Goal: Task Accomplishment & Management: Manage account settings

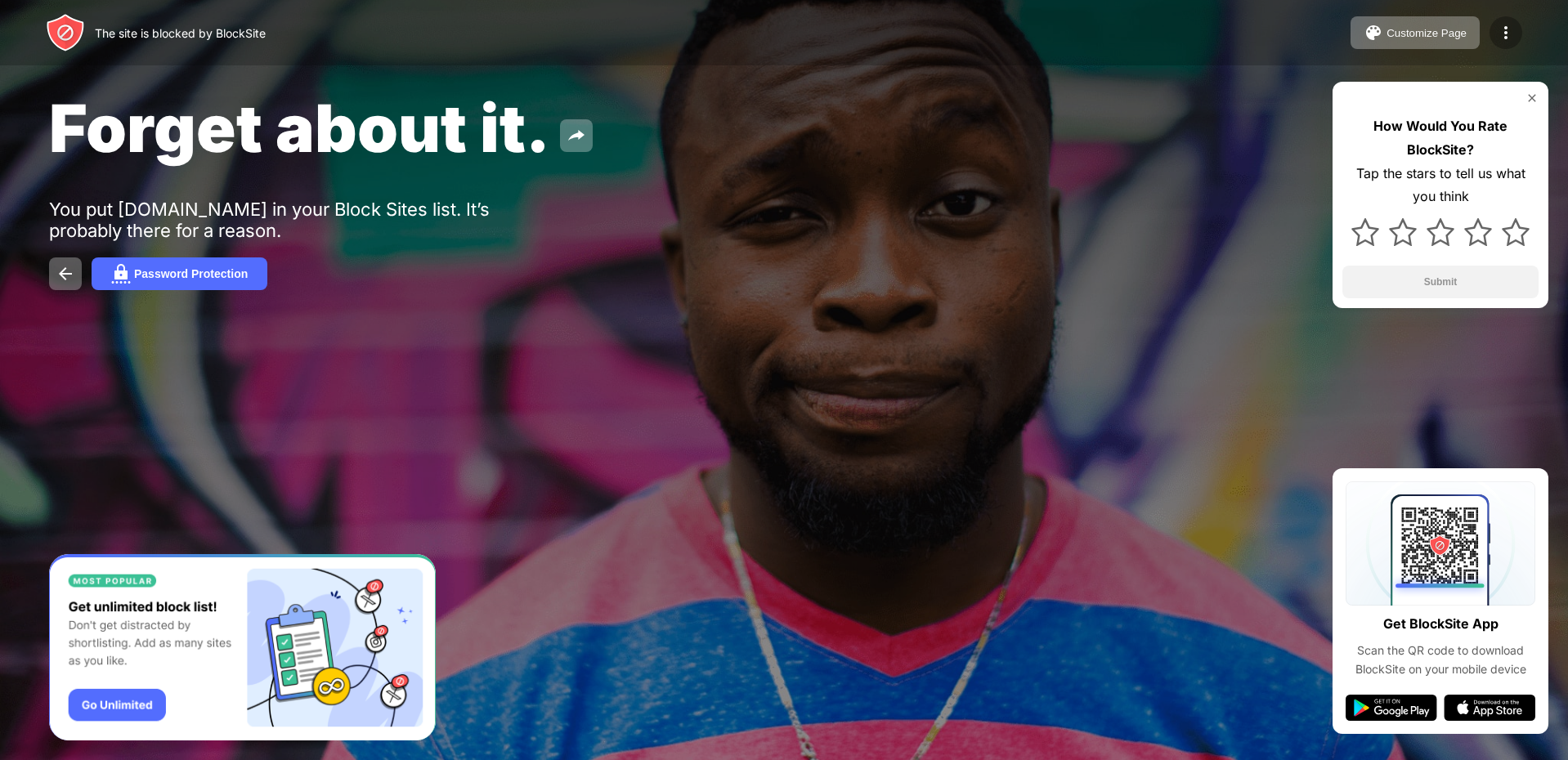
click at [1510, 24] on img at bounding box center [1505, 32] width 19 height 19
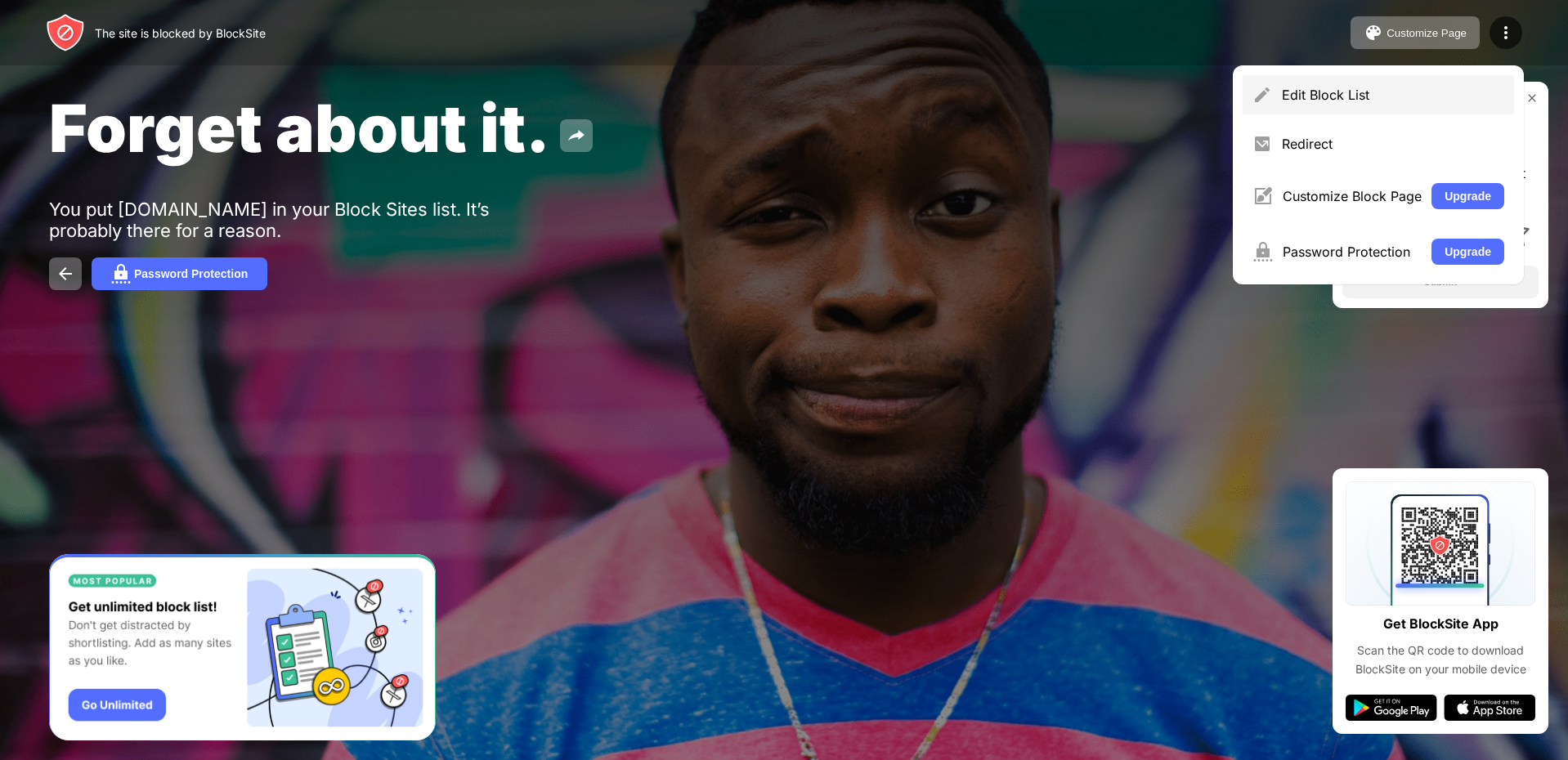
click at [1396, 79] on div "Edit Block List" at bounding box center [1378, 94] width 272 height 39
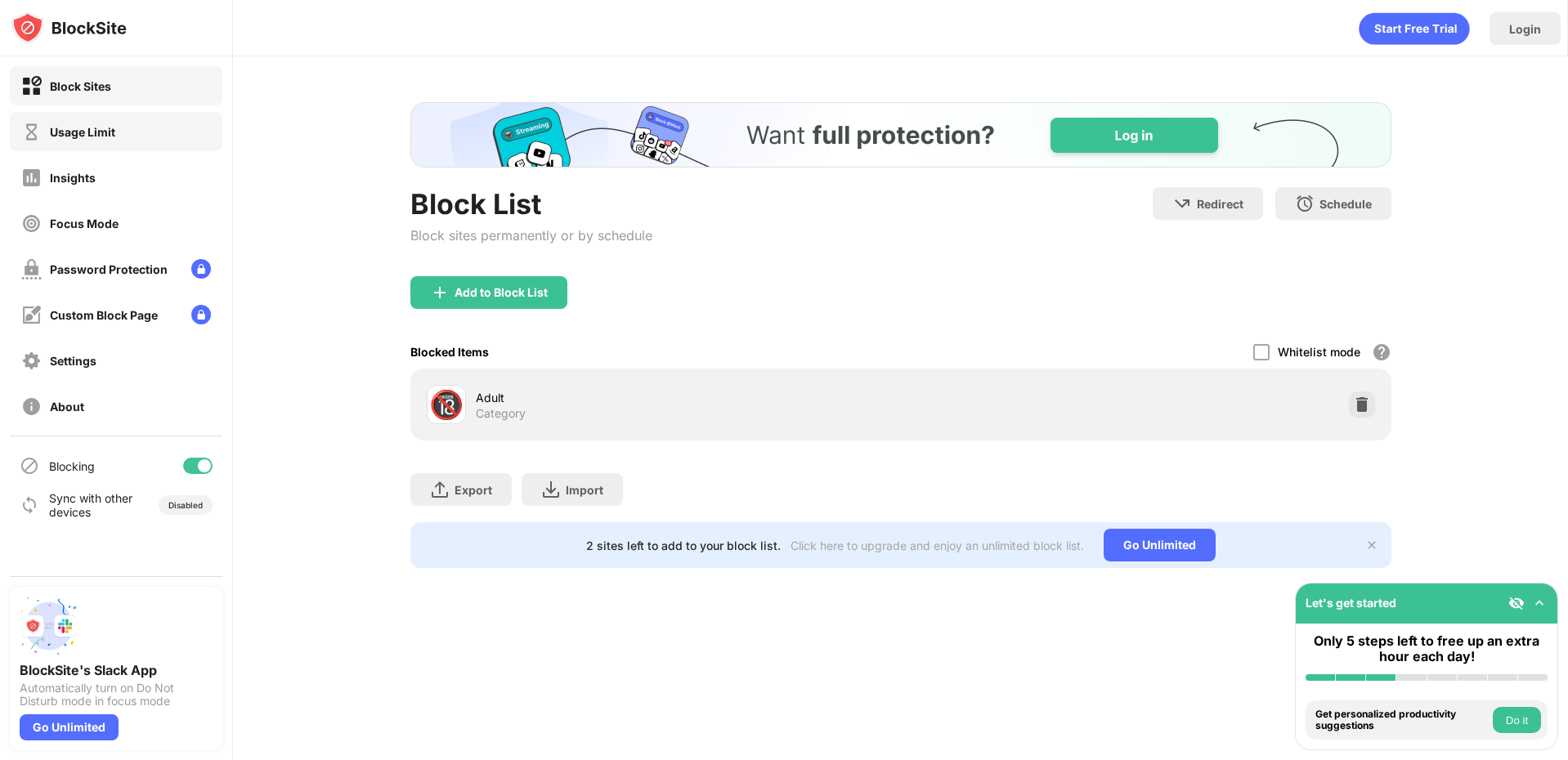
click at [149, 143] on div "Usage Limit" at bounding box center [115, 131] width 212 height 39
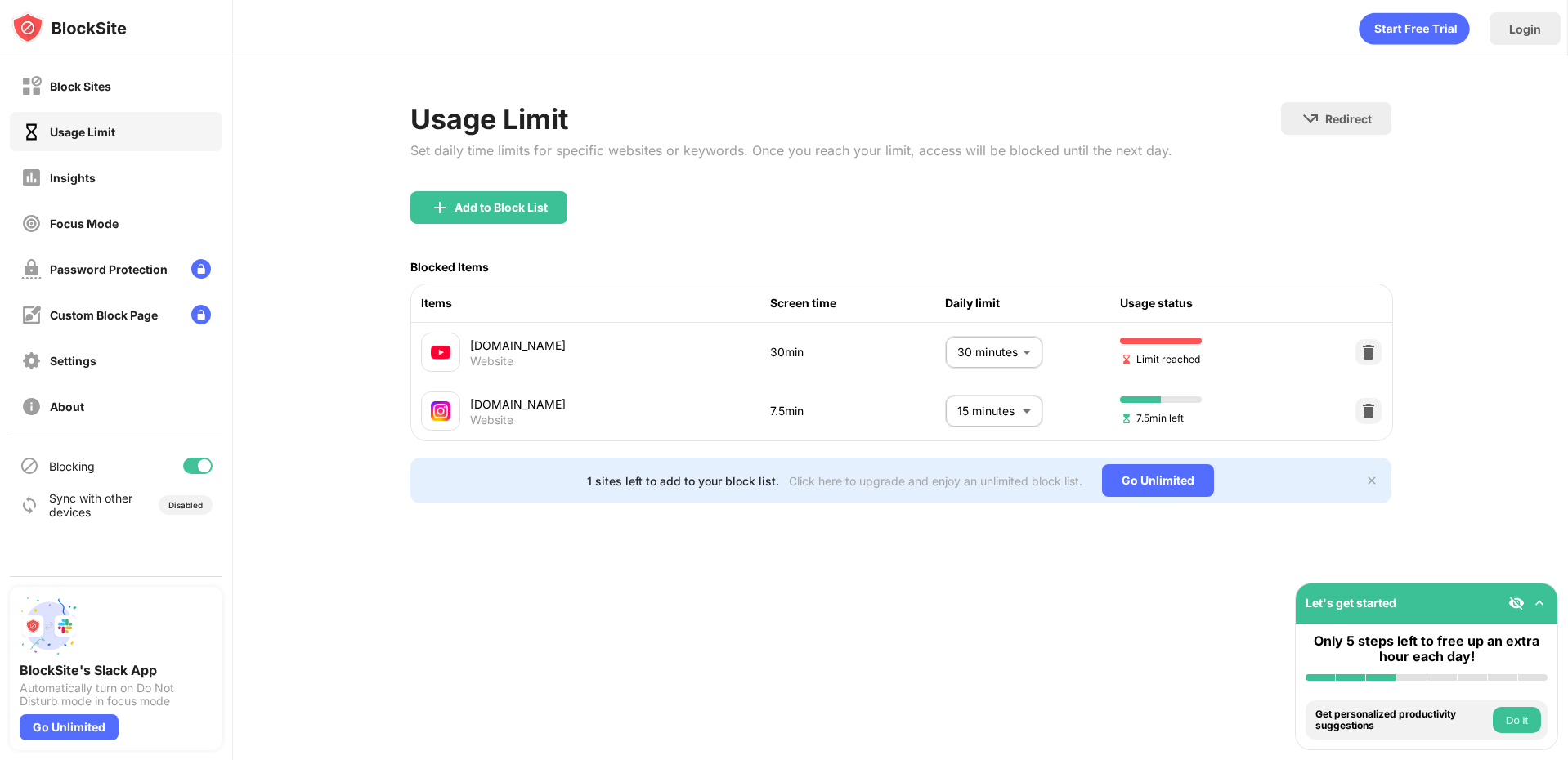
click at [960, 348] on body "Block Sites Usage Limit Insights Focus Mode Password Protection Custom Block Pa…" at bounding box center [784, 380] width 1568 height 760
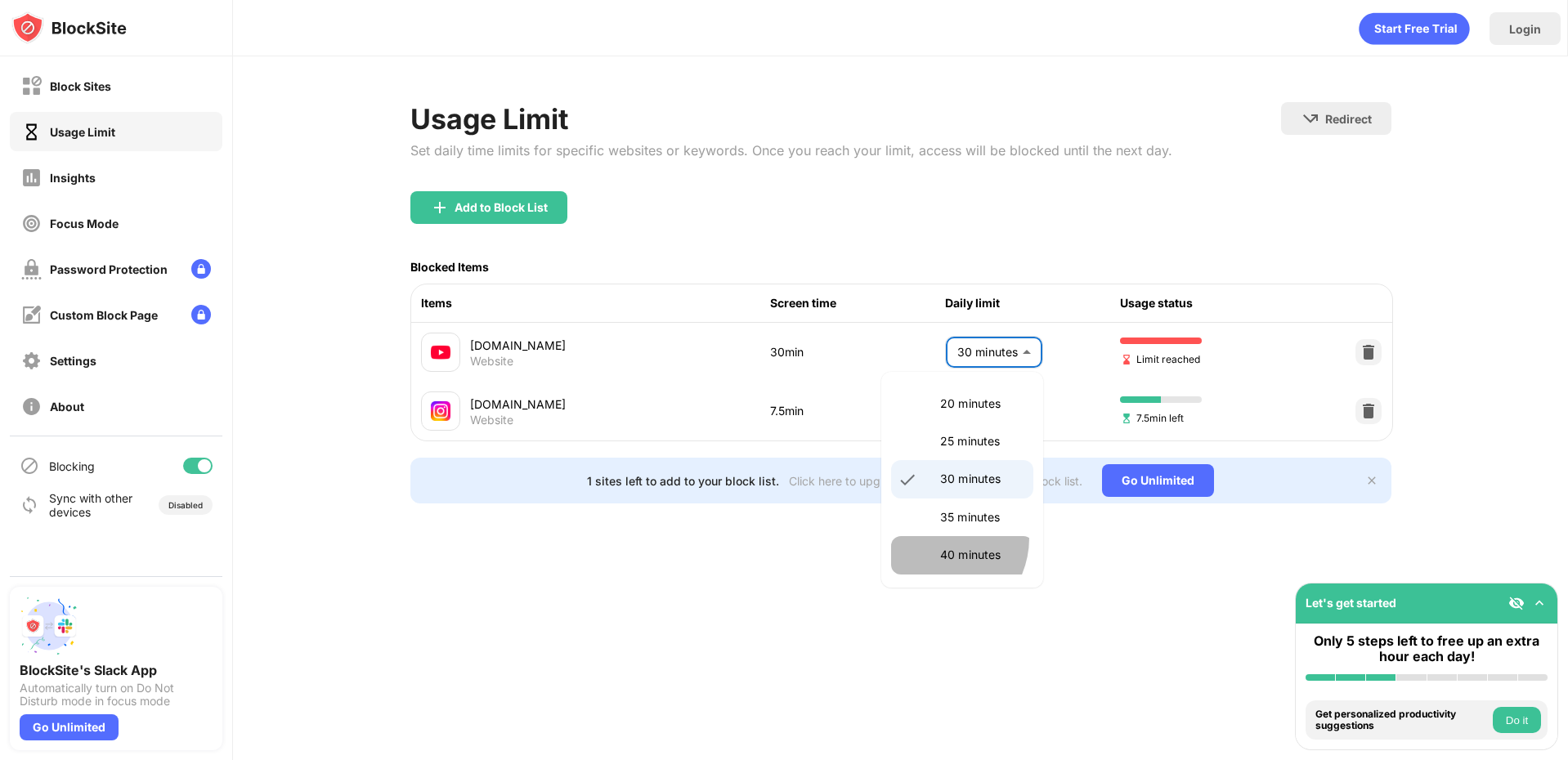
click at [933, 537] on li "40 minutes" at bounding box center [962, 555] width 142 height 38
type input "**"
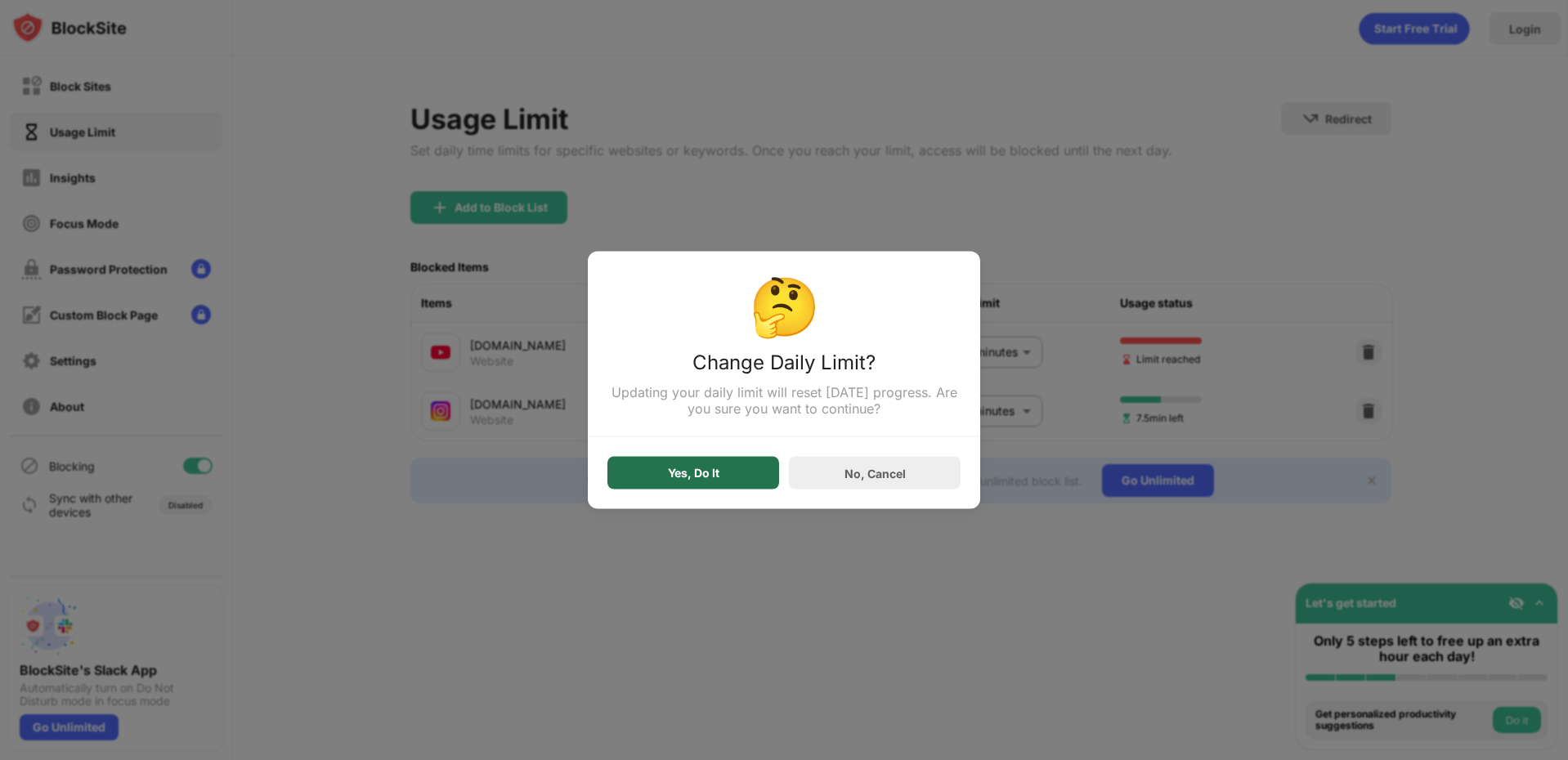
click at [715, 476] on div "Yes, Do It" at bounding box center [693, 473] width 52 height 13
